Goal: Transaction & Acquisition: Purchase product/service

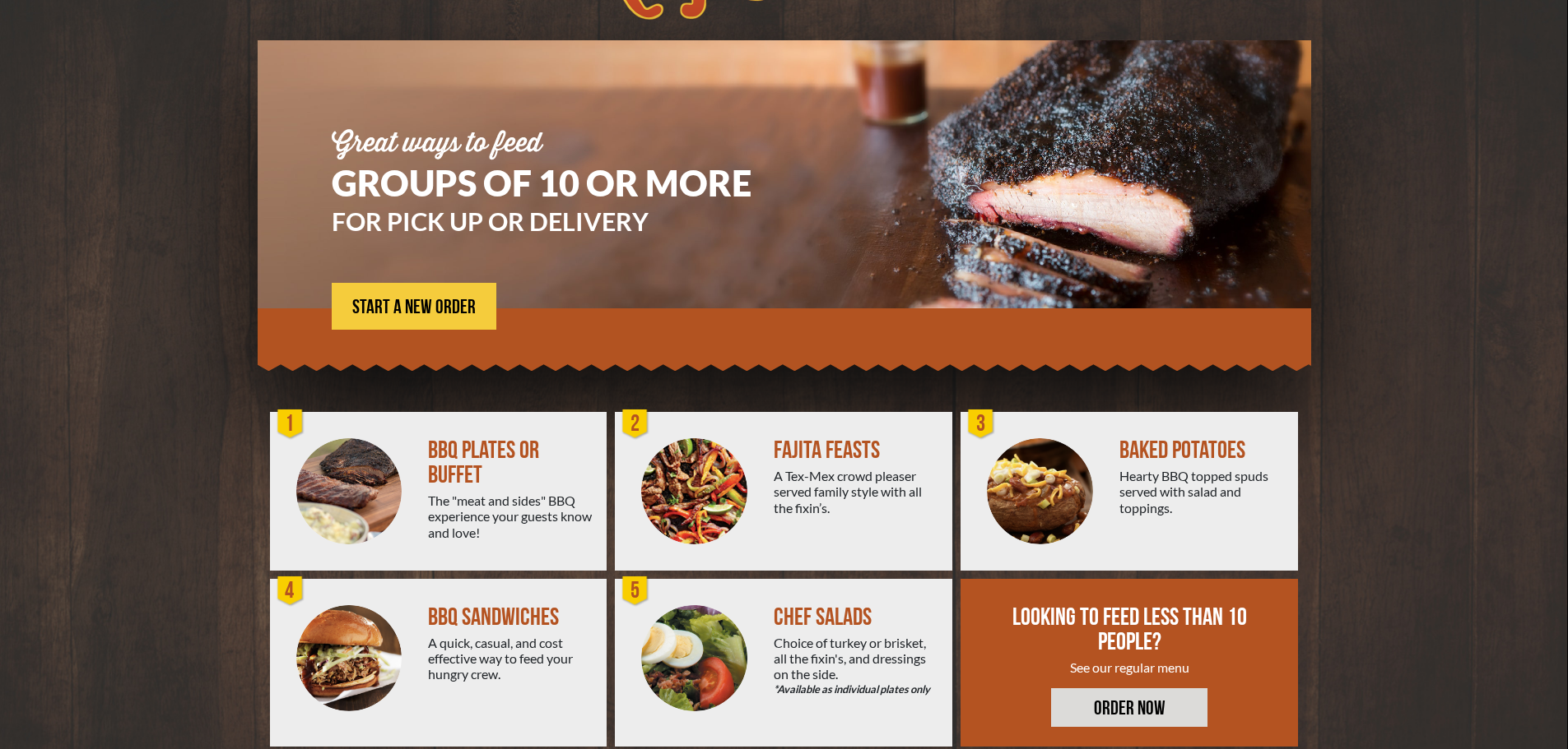
scroll to position [117, 0]
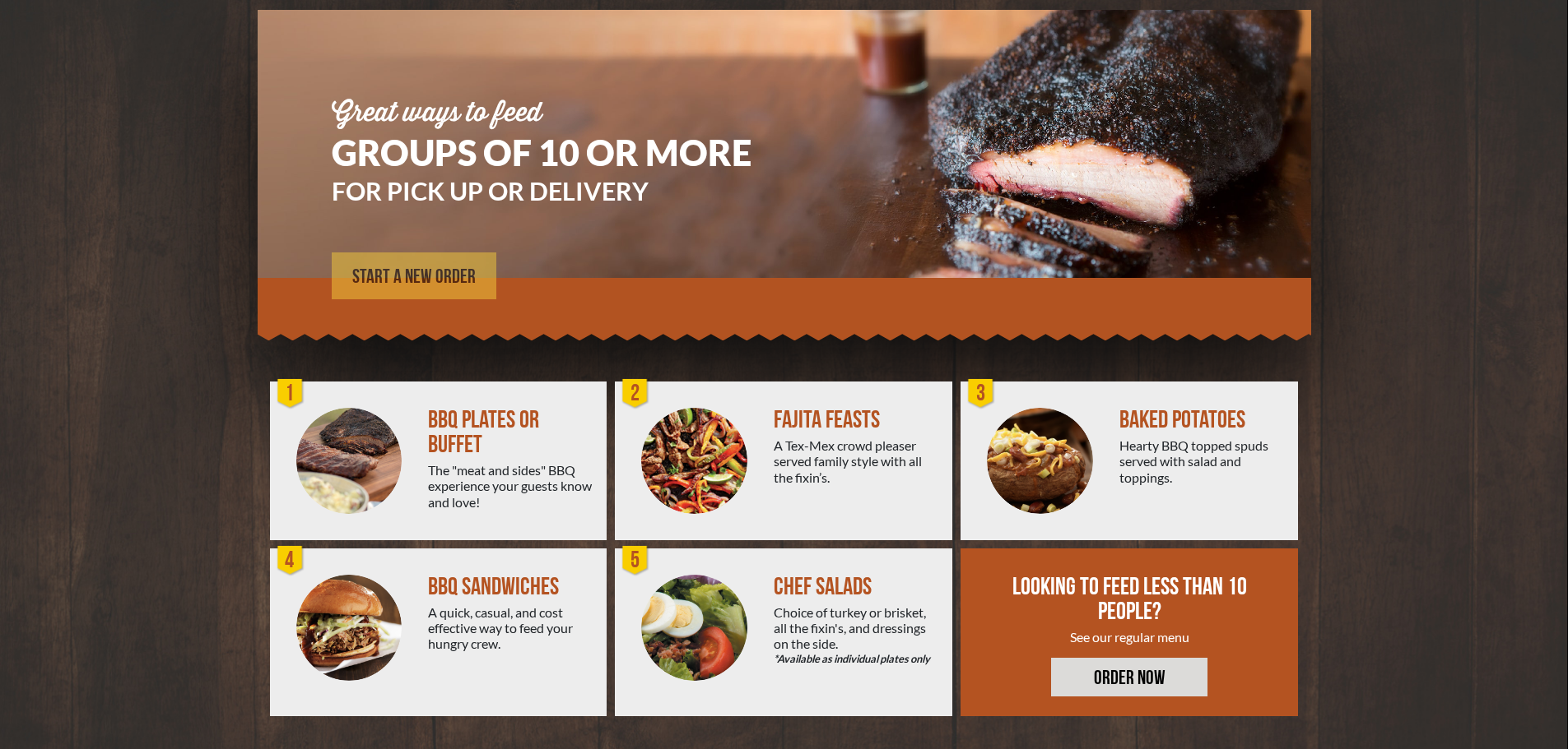
click at [401, 285] on span "START A NEW ORDER" at bounding box center [414, 277] width 124 height 20
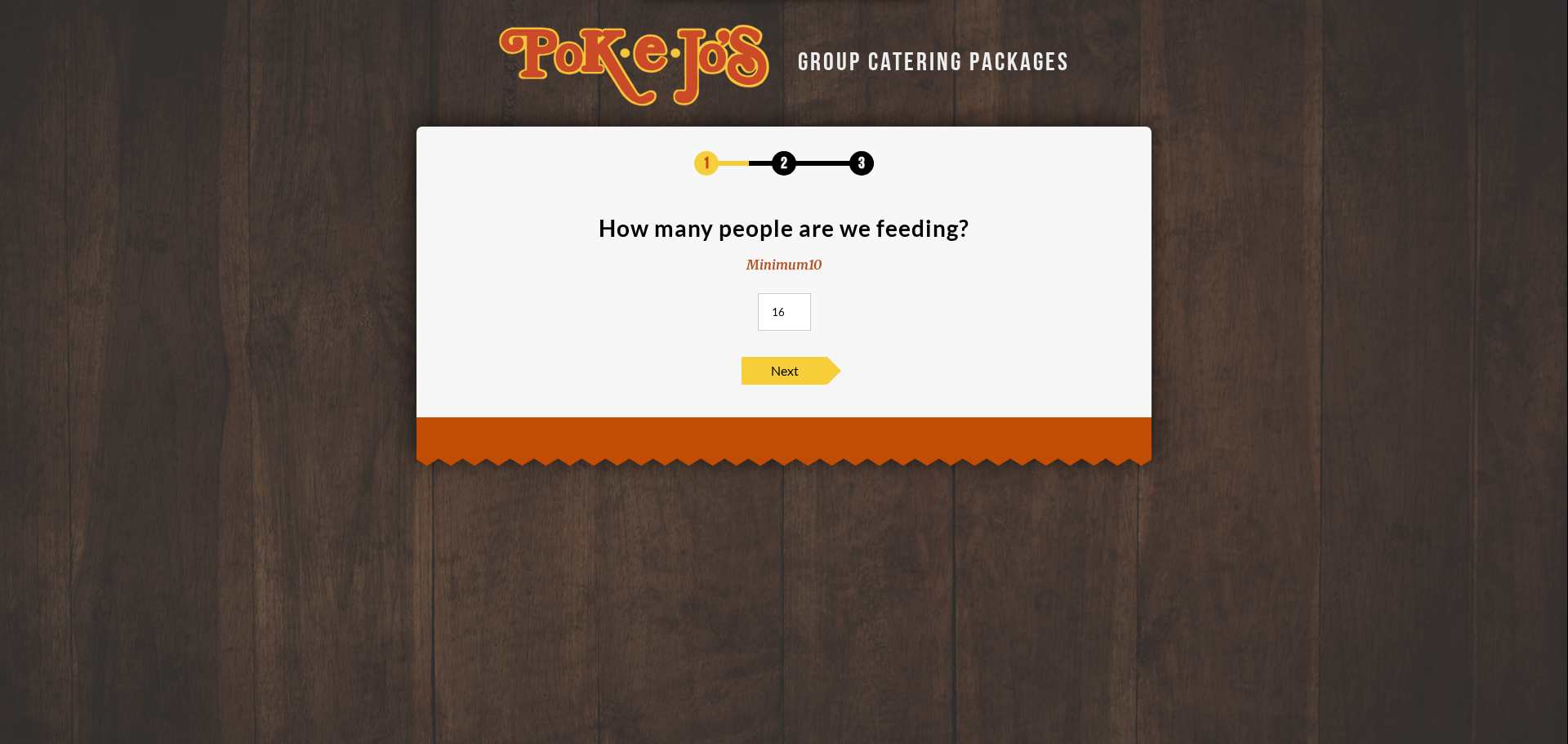
click at [794, 306] on input "16" at bounding box center [784, 312] width 53 height 37
click at [794, 306] on input "17" at bounding box center [784, 312] width 53 height 37
click at [794, 306] on input "18" at bounding box center [784, 312] width 53 height 37
click at [794, 306] on input "19" at bounding box center [784, 312] width 53 height 37
type input "20"
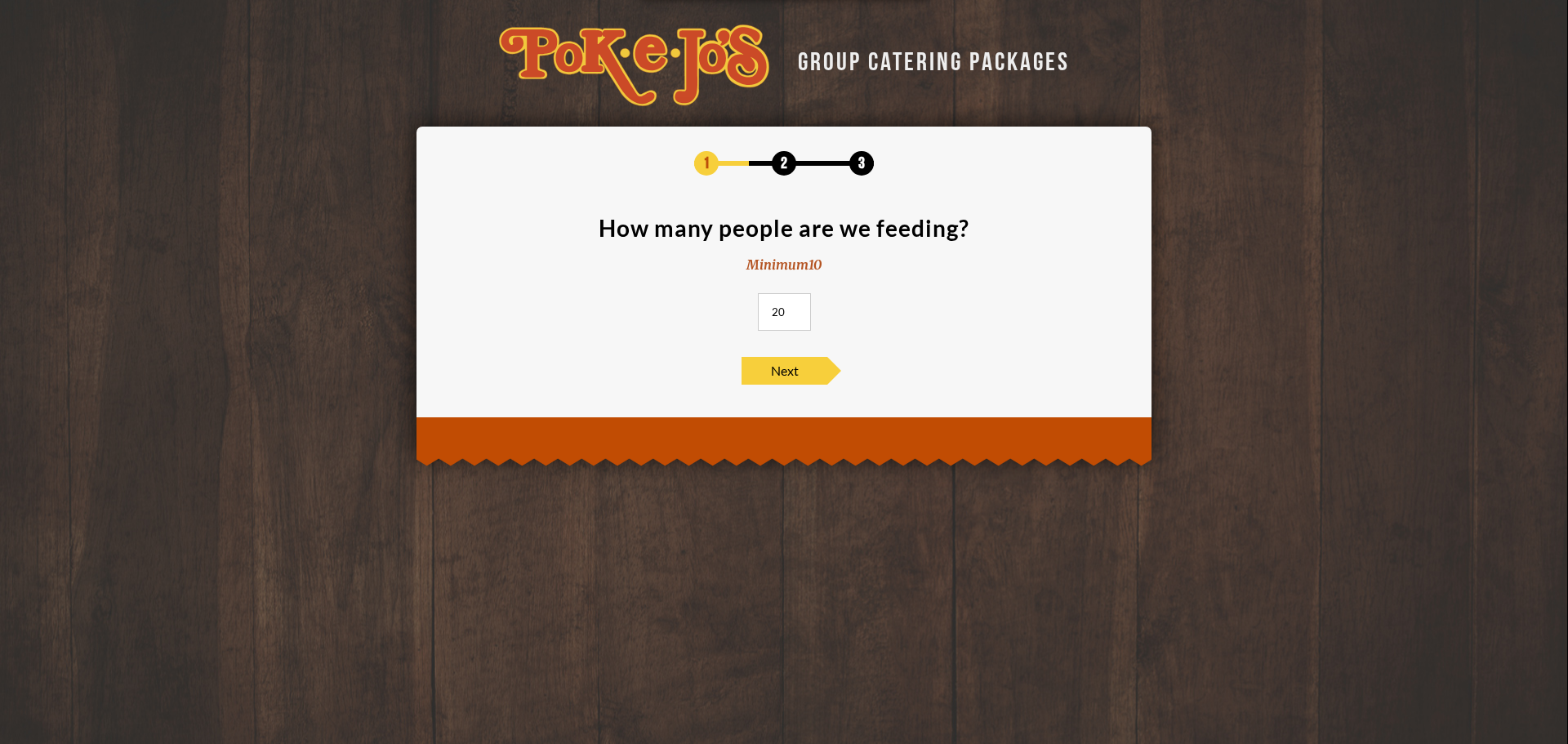
click at [794, 306] on input "20" at bounding box center [784, 312] width 53 height 37
click at [786, 374] on span "Next" at bounding box center [784, 370] width 85 height 28
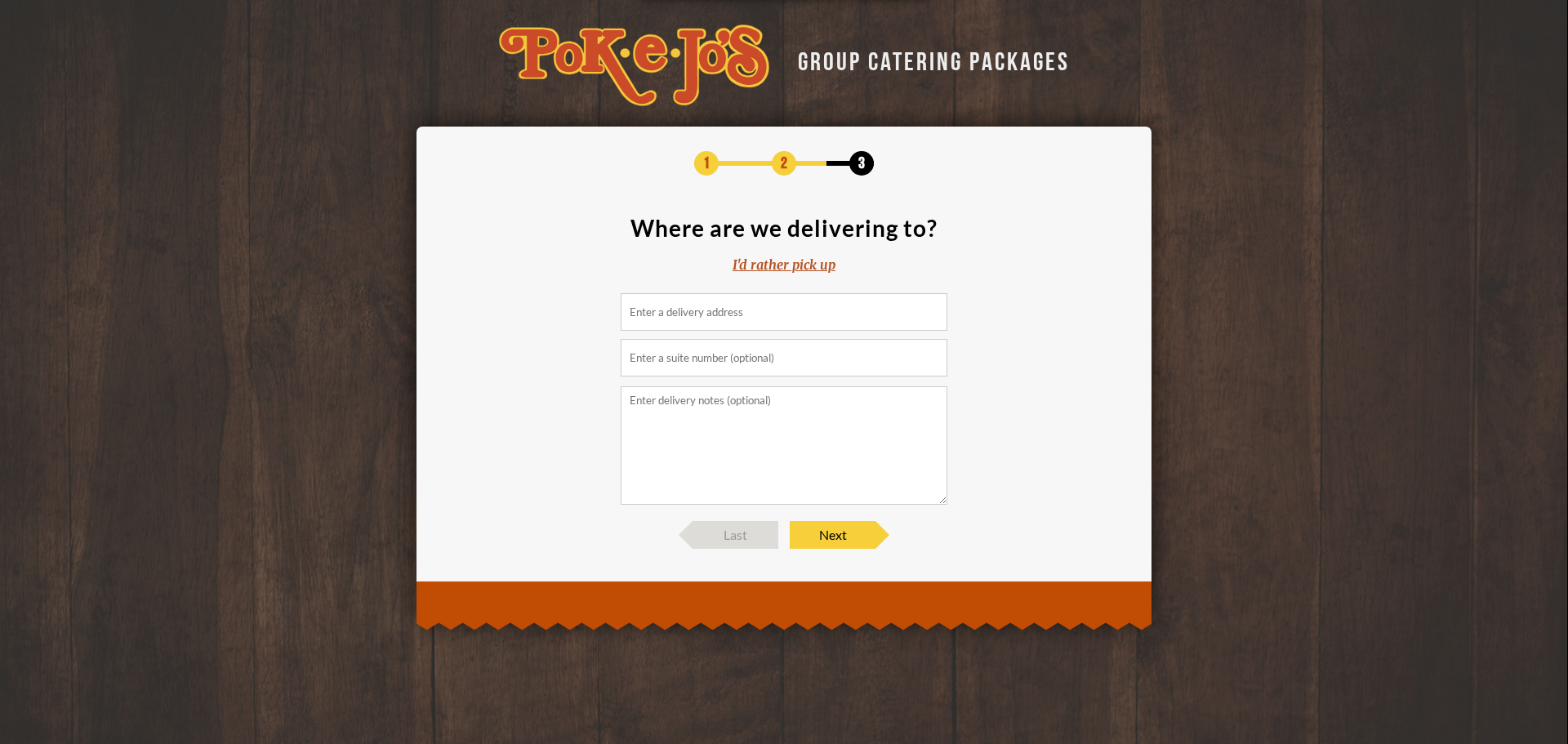
click at [665, 316] on input at bounding box center [784, 312] width 326 height 37
click at [777, 314] on input "[STREET_ADDRESS]" at bounding box center [784, 312] width 326 height 37
type input "[STREET_ADDRESS]"
type input "2300"
click at [728, 309] on input "[STREET_ADDRESS]" at bounding box center [784, 312] width 326 height 37
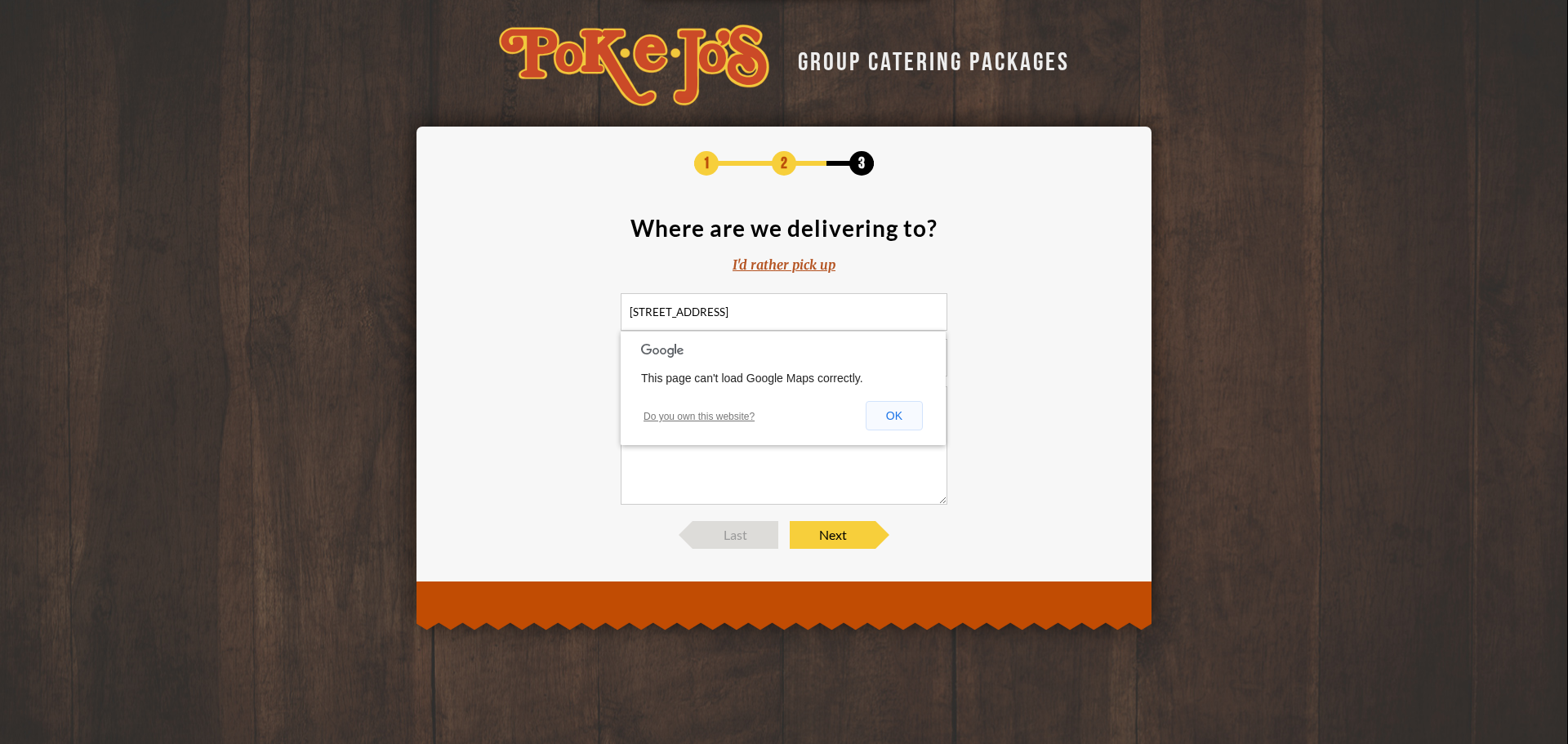
type input "[STREET_ADDRESS]"
click at [898, 421] on button "OK" at bounding box center [894, 416] width 57 height 29
click at [632, 400] on textarea at bounding box center [784, 445] width 326 height 118
click at [727, 404] on textarea "Deliver to 23rd floor. Heated chaffing dishes available." at bounding box center [784, 445] width 326 height 118
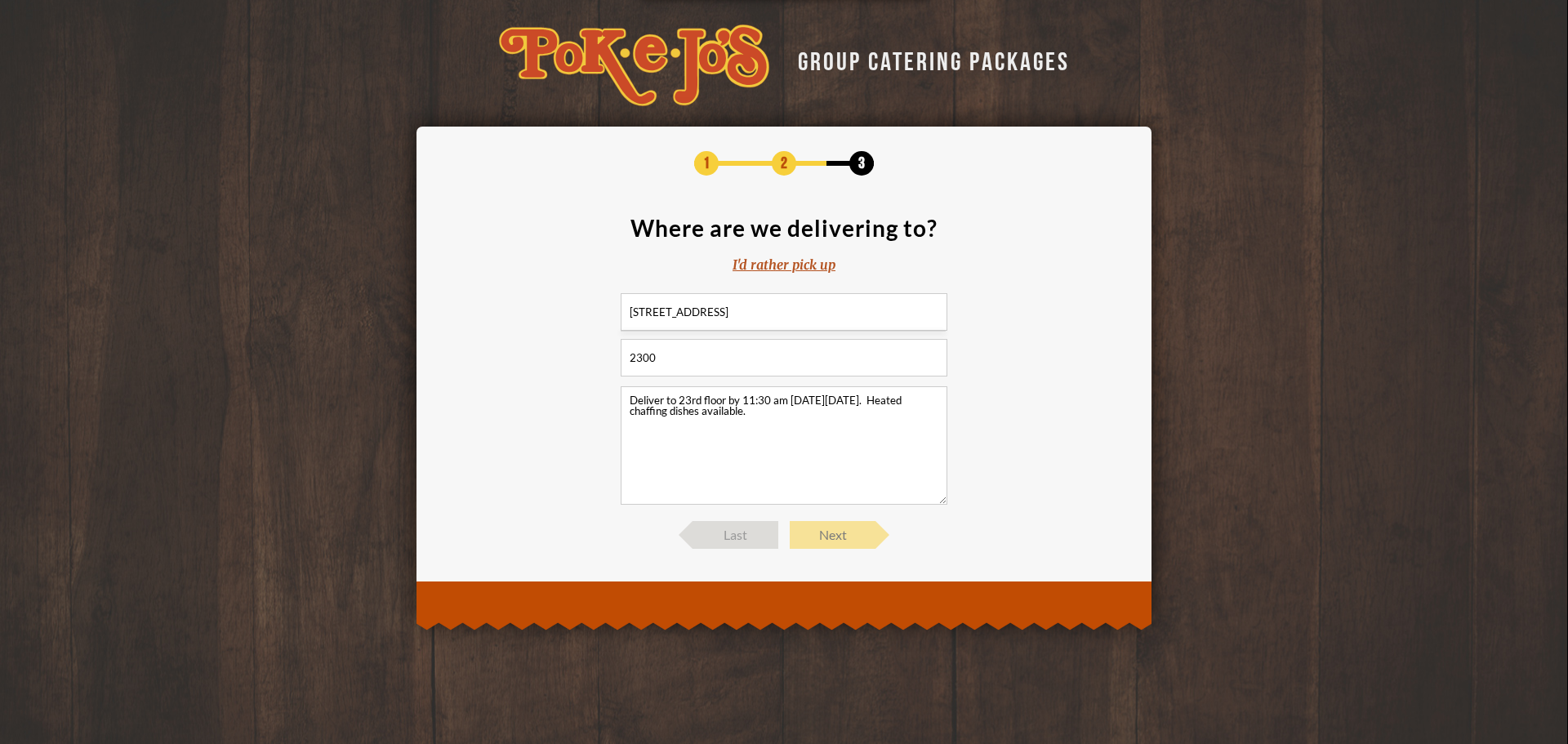
type textarea "Deliver to 23rd floor by 11:30 am [DATE][DATE]. Heated chaffing dishes availabl…"
click at [837, 531] on span "Next" at bounding box center [832, 535] width 85 height 28
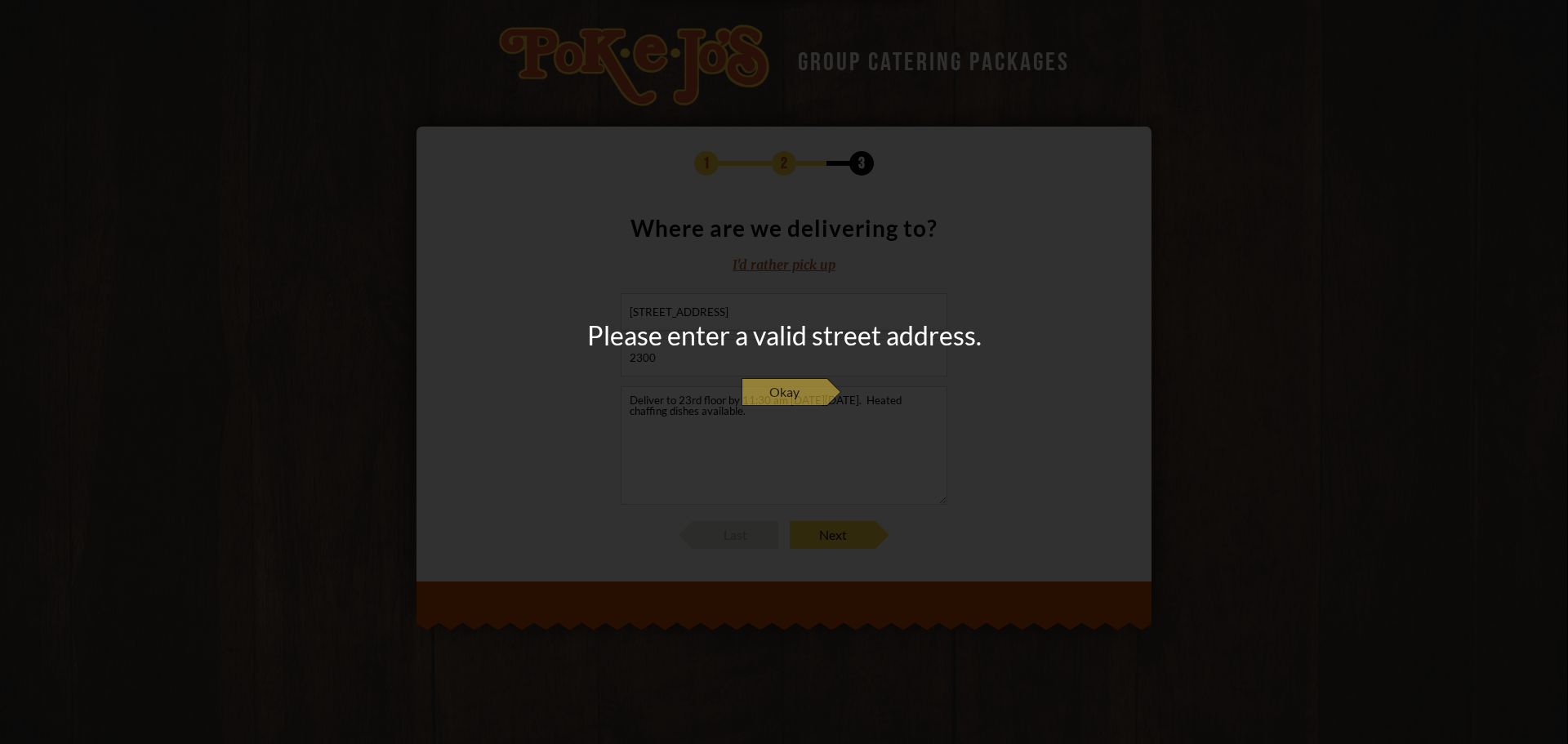
click at [791, 400] on span "Okay" at bounding box center [784, 392] width 85 height 28
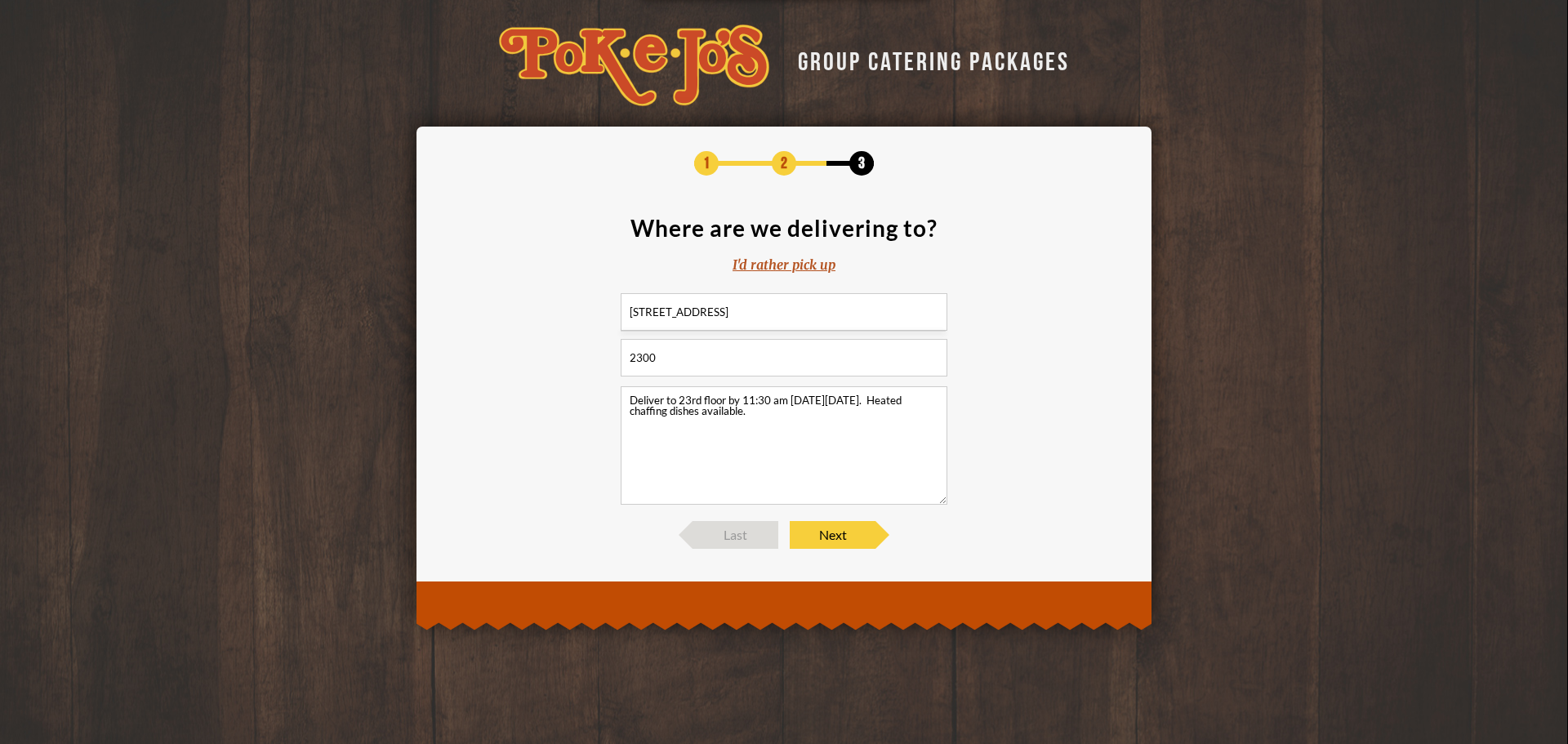
click at [720, 313] on input "[STREET_ADDRESS]" at bounding box center [784, 312] width 326 height 37
type input "[STREET_ADDRESS]"
click at [626, 355] on input "2300" at bounding box center [784, 358] width 326 height 37
type input "Ste. 2300"
click at [841, 534] on span "Next" at bounding box center [832, 535] width 85 height 28
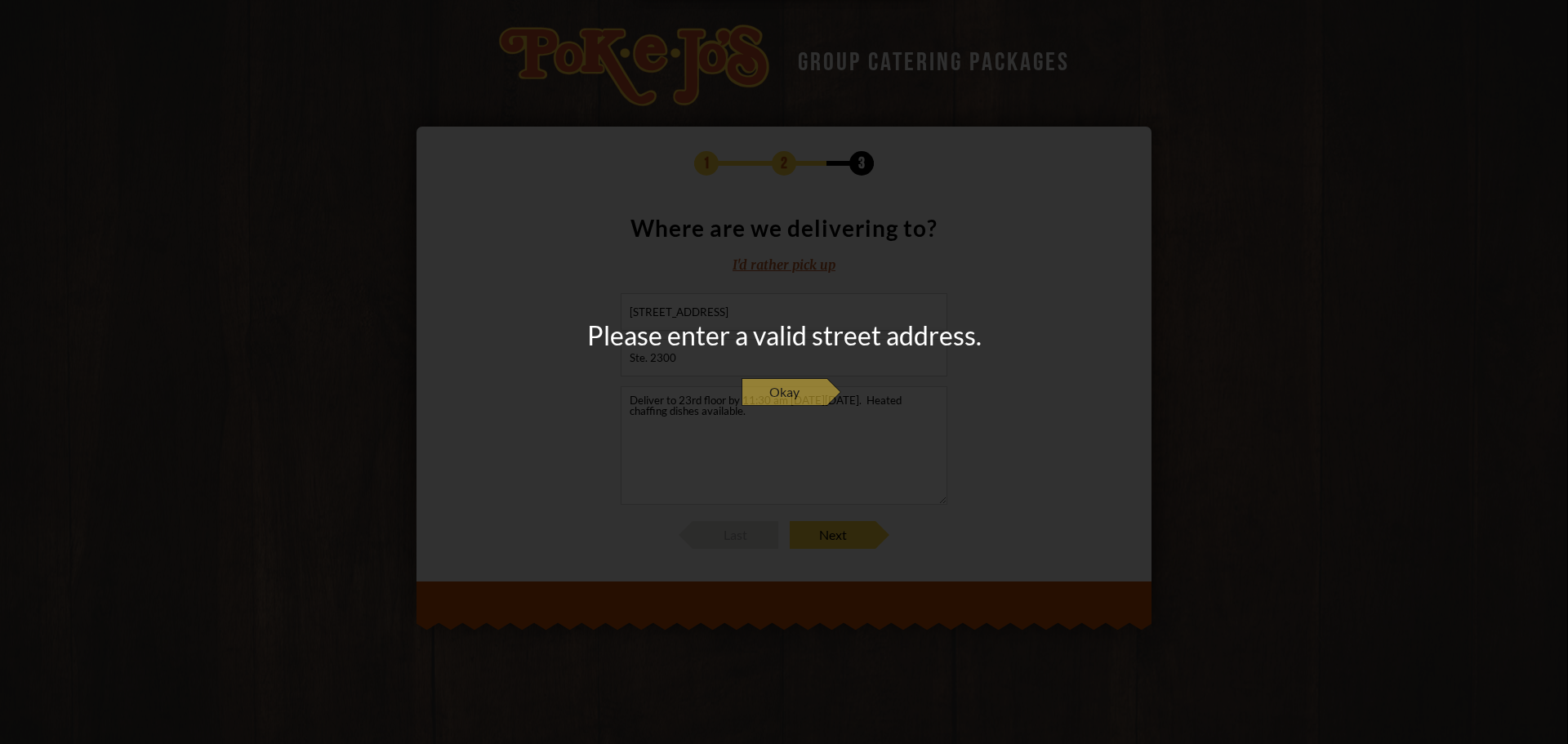
click at [773, 390] on span "Okay" at bounding box center [784, 392] width 85 height 28
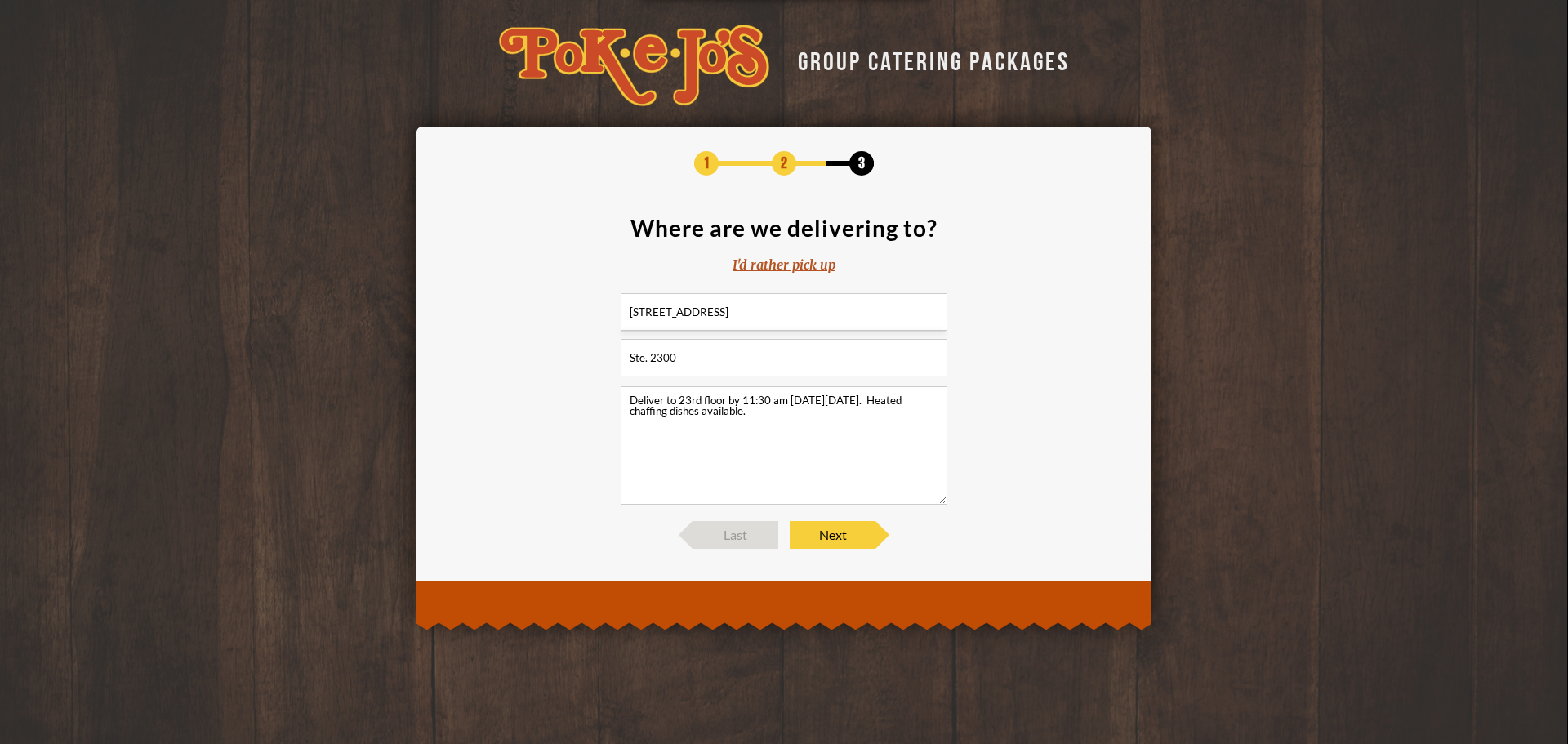
click at [741, 313] on input "[STREET_ADDRESS]" at bounding box center [784, 312] width 326 height 37
type input "[STREET_ADDRESS]"
drag, startPoint x: 711, startPoint y: 352, endPoint x: 611, endPoint y: 349, distance: 100.0
click at [611, 349] on section "Where are we delivering to? I'd rather pick up [STREET_ADDRESS][GEOGRAPHIC_DATA…" at bounding box center [784, 360] width 686 height 288
click at [843, 534] on span "Next" at bounding box center [832, 535] width 85 height 28
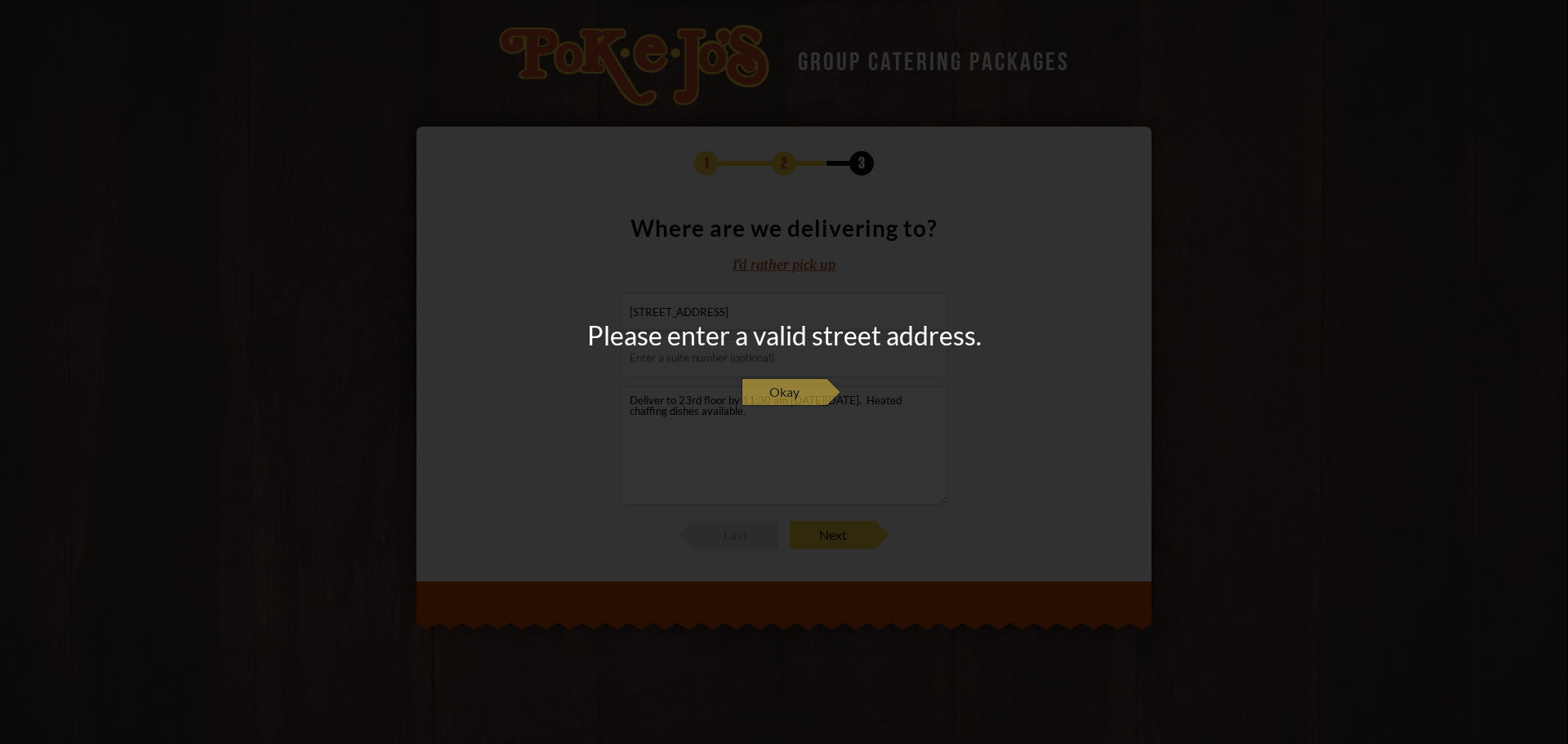
click at [789, 394] on span "Okay" at bounding box center [784, 392] width 85 height 28
